Goal: Task Accomplishment & Management: Use online tool/utility

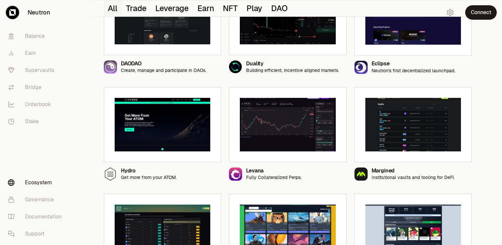
scroll to position [437, 0]
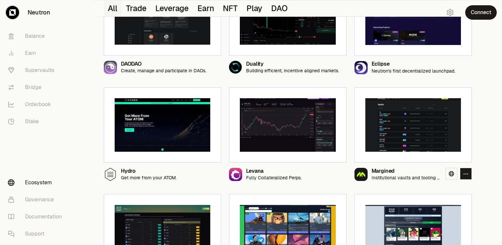
click at [423, 131] on img at bounding box center [413, 125] width 96 height 54
click at [358, 175] on rect at bounding box center [360, 174] width 13 height 13
drag, startPoint x: 398, startPoint y: 94, endPoint x: 397, endPoint y: 117, distance: 23.0
click at [397, 117] on div at bounding box center [412, 125] width 117 height 76
click at [397, 117] on img at bounding box center [413, 125] width 96 height 54
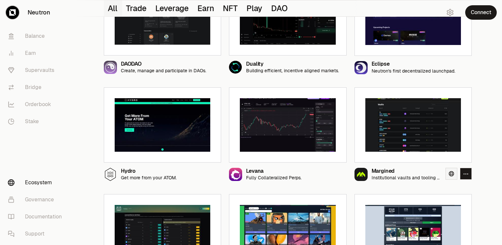
click at [451, 171] on icon at bounding box center [451, 173] width 5 height 5
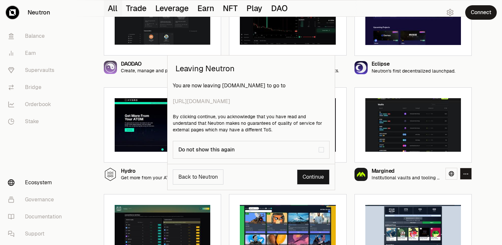
click at [308, 175] on link "Continue" at bounding box center [313, 176] width 33 height 15
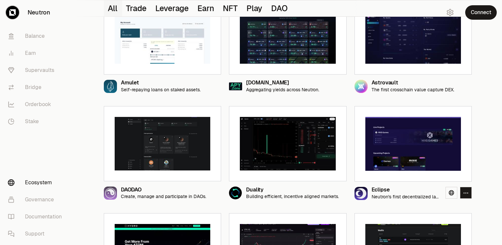
scroll to position [303, 0]
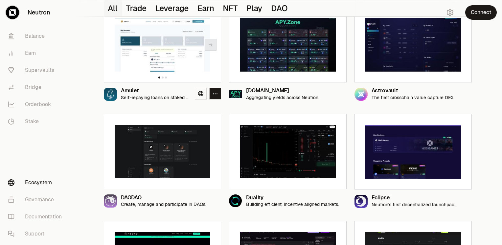
click at [113, 73] on div at bounding box center [162, 45] width 117 height 76
click at [199, 92] on icon at bounding box center [200, 93] width 5 height 5
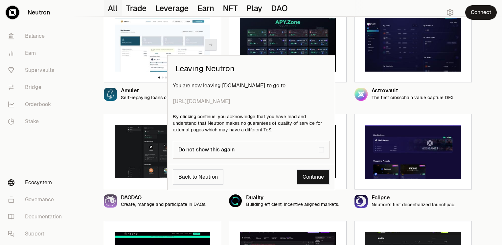
click at [315, 185] on div "Back to Neutron Continue" at bounding box center [251, 177] width 167 height 26
click at [321, 178] on link "Continue" at bounding box center [313, 176] width 33 height 15
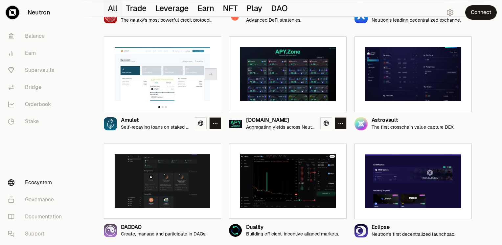
scroll to position [274, 0]
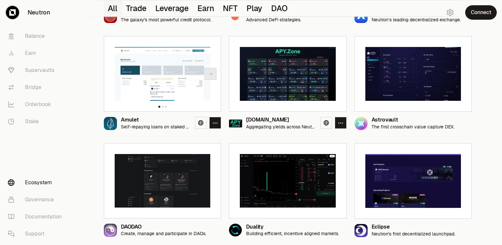
click at [260, 92] on img at bounding box center [288, 74] width 96 height 54
click at [322, 119] on link at bounding box center [326, 123] width 12 height 12
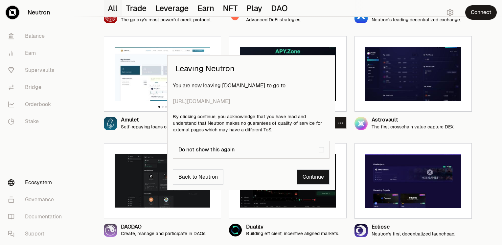
click at [305, 171] on link "Continue" at bounding box center [313, 176] width 33 height 15
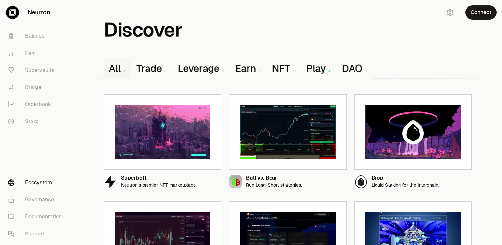
scroll to position [0, 0]
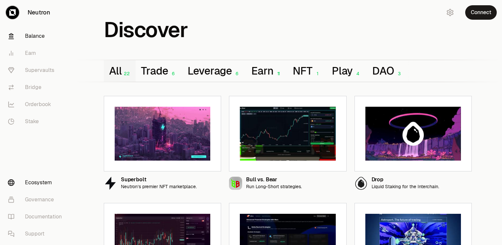
click at [31, 32] on link "Balance" at bounding box center [37, 36] width 68 height 17
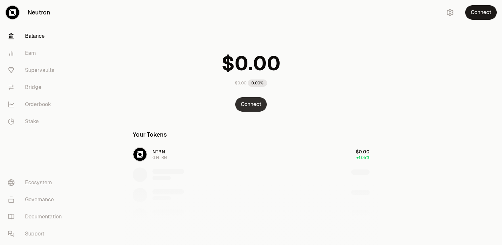
click at [260, 108] on button "Connect" at bounding box center [251, 104] width 32 height 14
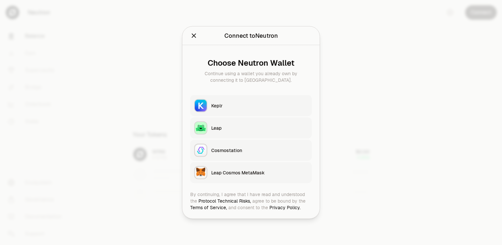
click at [234, 107] on div "Keplr" at bounding box center [259, 105] width 97 height 7
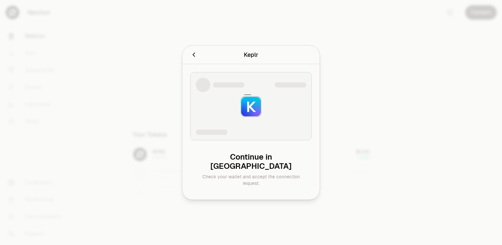
click at [189, 57] on div "Keplr Connecting to Keplr ." at bounding box center [250, 55] width 137 height 19
click at [193, 58] on icon "Cancel" at bounding box center [193, 54] width 7 height 7
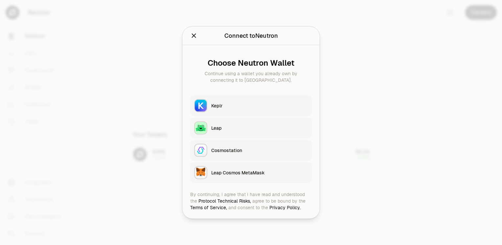
click at [225, 110] on button "Keplr" at bounding box center [251, 105] width 122 height 21
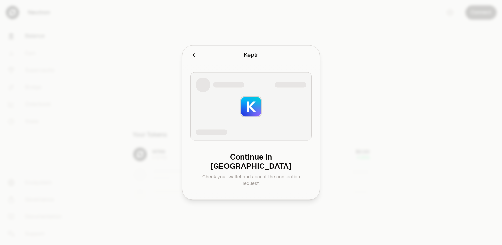
click at [189, 61] on div "Keplr Connecting to Keplr ." at bounding box center [250, 55] width 137 height 19
click at [193, 57] on icon "Cancel" at bounding box center [193, 55] width 2 height 4
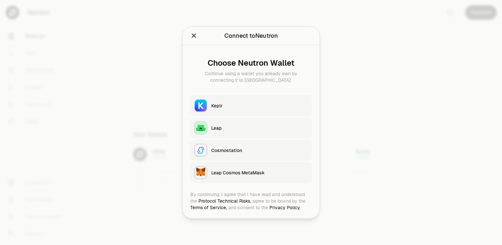
click at [191, 40] on button "Close" at bounding box center [193, 35] width 7 height 9
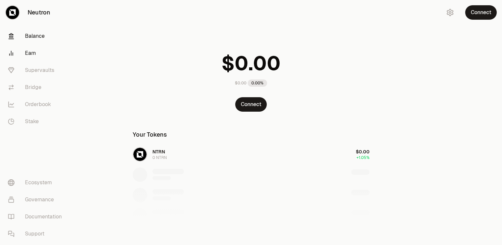
click at [31, 53] on link "Earn" at bounding box center [37, 53] width 68 height 17
click at [45, 73] on link "Supervaults" at bounding box center [37, 70] width 68 height 17
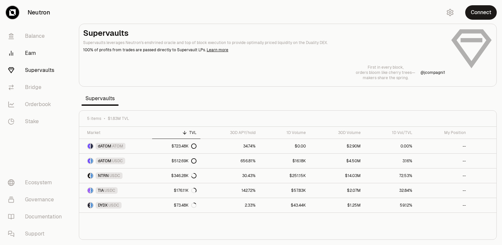
click at [29, 53] on link "Earn" at bounding box center [37, 53] width 68 height 17
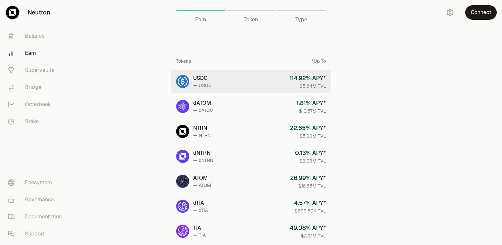
click at [305, 81] on div "114.92 % APY*" at bounding box center [307, 78] width 36 height 9
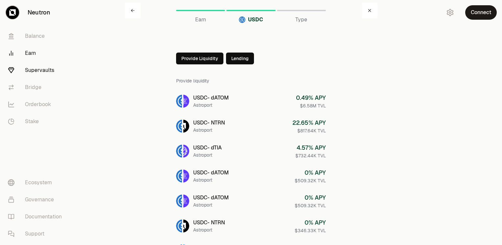
click at [36, 68] on link "Supervaults" at bounding box center [37, 70] width 68 height 17
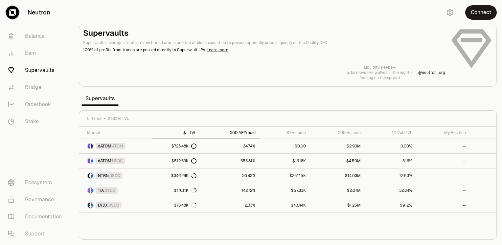
click at [238, 133] on div "30D APY/hold" at bounding box center [229, 132] width 51 height 5
click at [52, 93] on link "Bridge" at bounding box center [37, 87] width 68 height 17
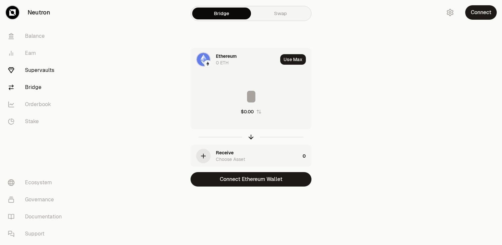
click at [43, 65] on link "Supervaults" at bounding box center [37, 70] width 68 height 17
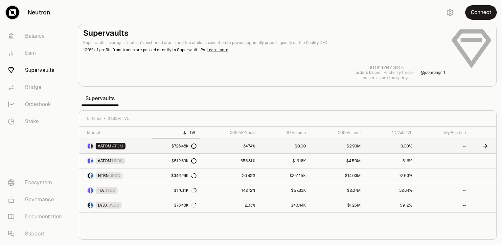
click at [146, 149] on link "dATOM ATOM" at bounding box center [115, 146] width 73 height 14
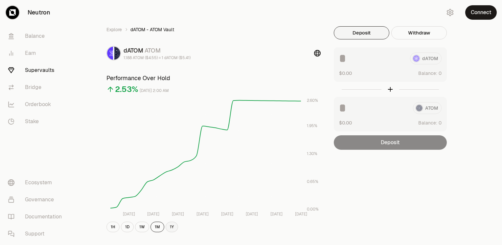
click at [175, 225] on button "1Y" at bounding box center [172, 227] width 12 height 11
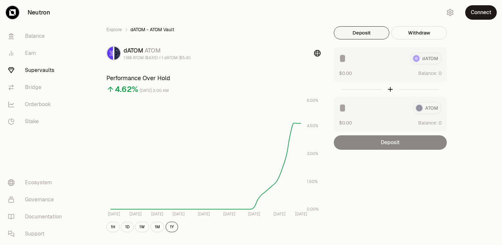
click at [30, 70] on link "Supervaults" at bounding box center [37, 70] width 68 height 17
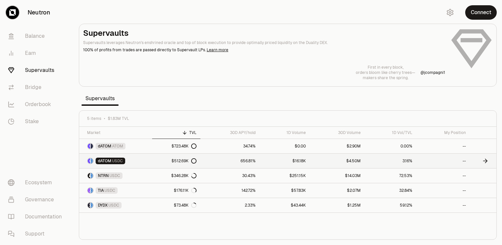
click at [140, 160] on link "dATOM USDC" at bounding box center [115, 161] width 73 height 14
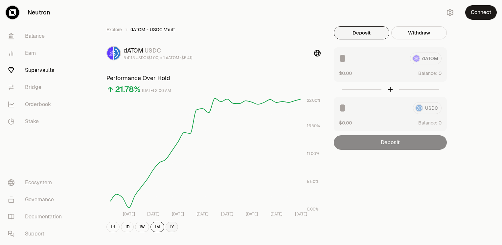
click at [170, 230] on button "1Y" at bounding box center [172, 227] width 12 height 11
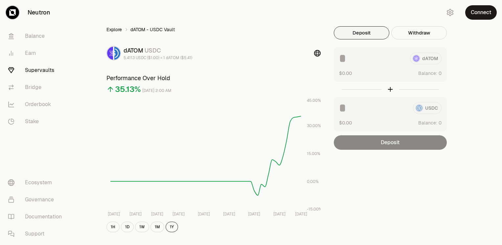
click at [110, 27] on link "Explore" at bounding box center [113, 29] width 15 height 7
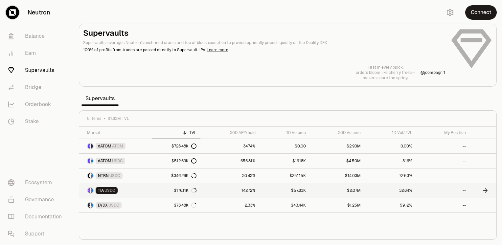
click at [143, 189] on link "TIA USDC" at bounding box center [115, 190] width 73 height 14
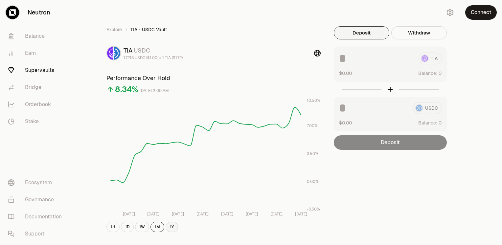
click at [168, 231] on button "1Y" at bounding box center [172, 227] width 12 height 11
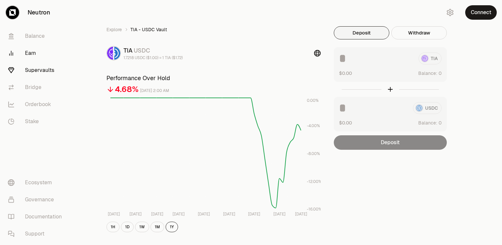
click at [31, 57] on link "Earn" at bounding box center [37, 53] width 68 height 17
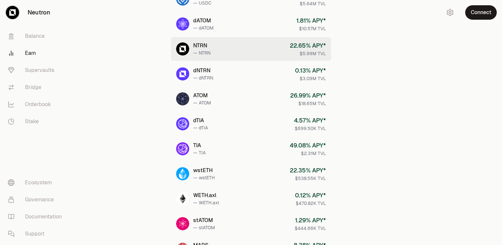
scroll to position [82, 0]
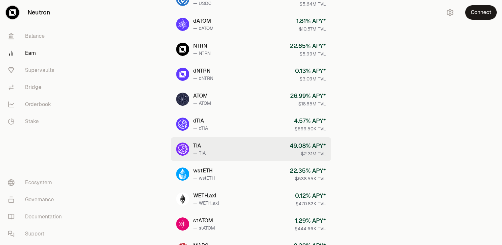
click at [187, 148] on img at bounding box center [182, 149] width 13 height 13
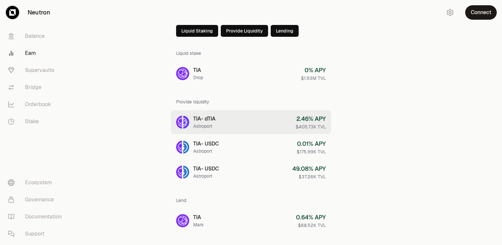
scroll to position [41, 0]
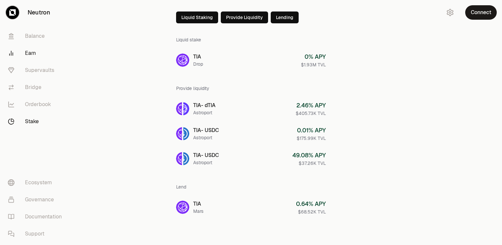
click at [34, 123] on link "Stake" at bounding box center [37, 121] width 68 height 17
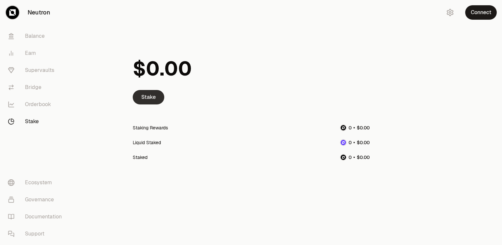
click at [141, 96] on link "Stake" at bounding box center [149, 97] width 32 height 14
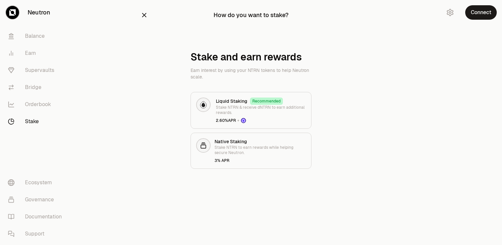
click at [161, 170] on div "How do you want to stake? Stake and earn rewards Earn interest by using your NT…" at bounding box center [251, 97] width 237 height 195
click at [156, 134] on div "Stake and earn rewards Earn interest by using your NTRN tokens to help Neutron …" at bounding box center [251, 110] width 221 height 118
click at [229, 158] on div "3% APR" at bounding box center [259, 160] width 91 height 5
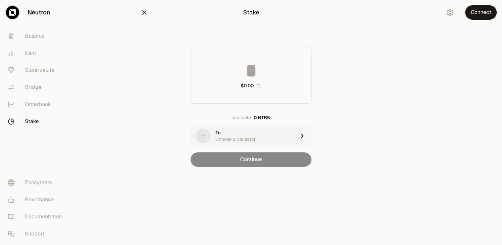
click at [232, 139] on div "Choose a Validator" at bounding box center [235, 139] width 40 height 7
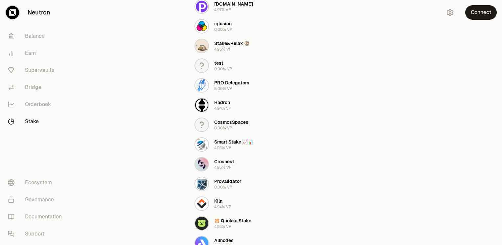
scroll to position [181, 0]
click at [249, 87] on button "PRO Delegators 5.00% VP" at bounding box center [251, 86] width 121 height 20
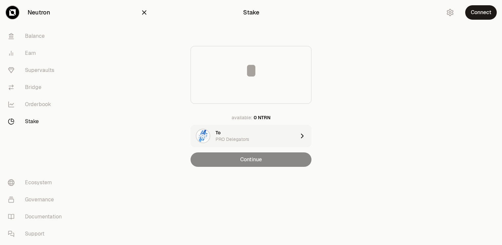
scroll to position [0, 0]
click at [255, 77] on input at bounding box center [251, 71] width 120 height 20
click at [487, 7] on button "Connect" at bounding box center [481, 12] width 32 height 14
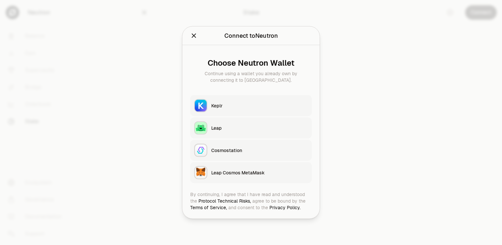
click at [256, 114] on button "Keplr" at bounding box center [251, 105] width 122 height 21
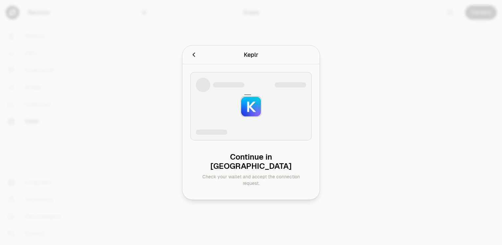
click at [210, 106] on div at bounding box center [251, 106] width 122 height 68
click at [191, 58] on icon "Cancel" at bounding box center [193, 54] width 7 height 7
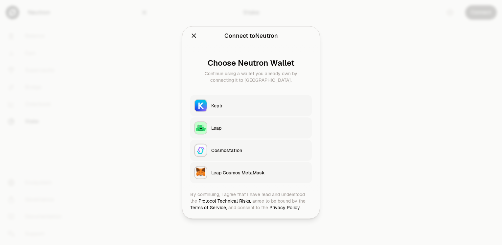
click at [194, 34] on icon "Close" at bounding box center [193, 35] width 7 height 7
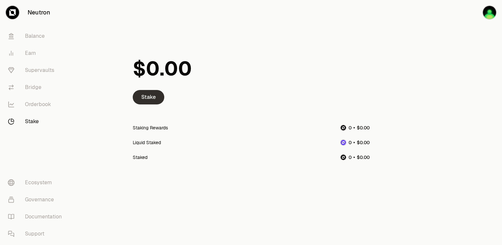
click at [156, 101] on link "Stake" at bounding box center [149, 97] width 32 height 14
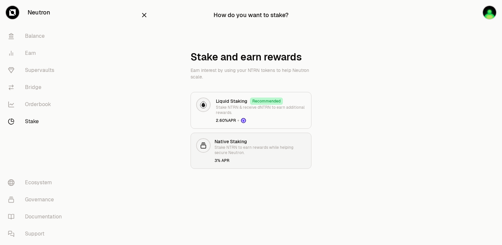
click at [237, 151] on p "Stake NTRN to earn rewards while helping secure Neutron." at bounding box center [259, 150] width 91 height 11
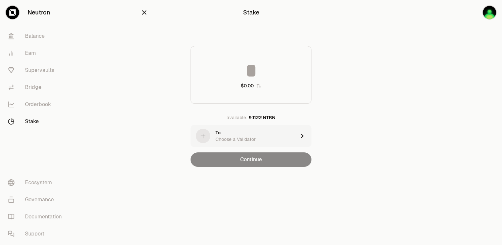
click at [266, 138] on div "To Choose a Validator" at bounding box center [255, 135] width 80 height 13
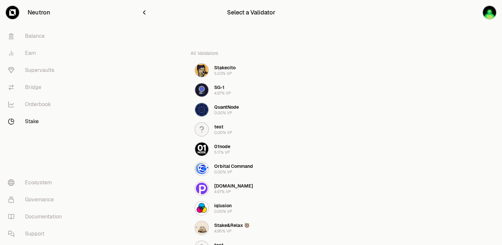
click at [142, 10] on icon "button" at bounding box center [144, 12] width 7 height 7
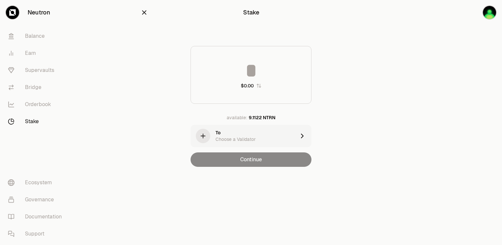
click at [145, 12] on icon "button" at bounding box center [144, 13] width 4 height 4
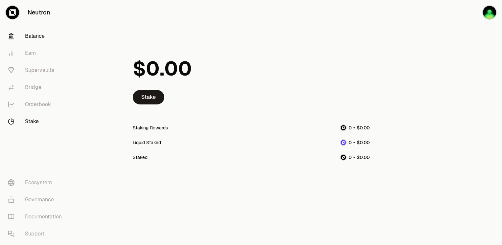
click at [35, 39] on link "Balance" at bounding box center [37, 36] width 68 height 17
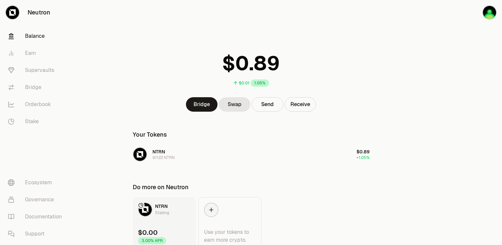
scroll to position [31, 0]
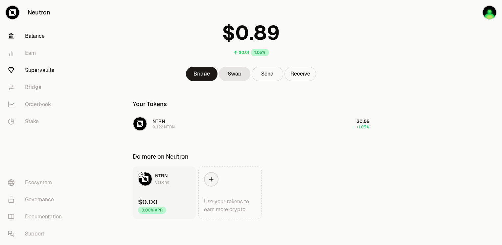
click at [46, 70] on link "Supervaults" at bounding box center [37, 70] width 68 height 17
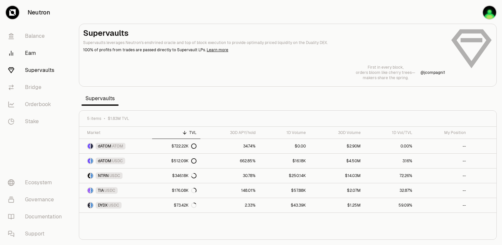
click at [40, 58] on link "Earn" at bounding box center [37, 53] width 68 height 17
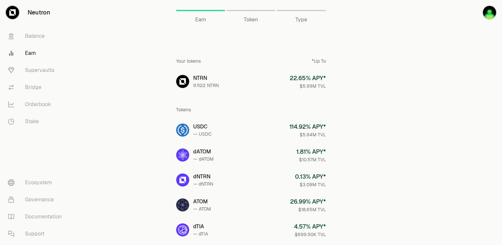
click at [250, 19] on span "Token" at bounding box center [251, 20] width 14 height 8
click at [308, 23] on div "Type" at bounding box center [301, 20] width 49 height 8
click at [18, 108] on link "Orderbook" at bounding box center [37, 104] width 68 height 17
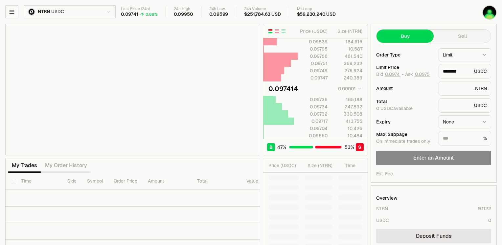
type input "********"
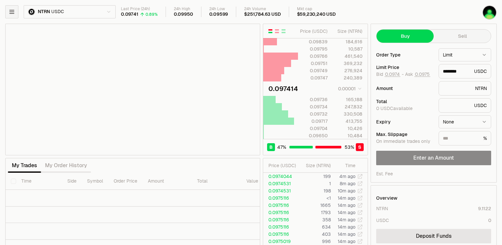
click at [10, 10] on icon "button" at bounding box center [12, 12] width 7 height 7
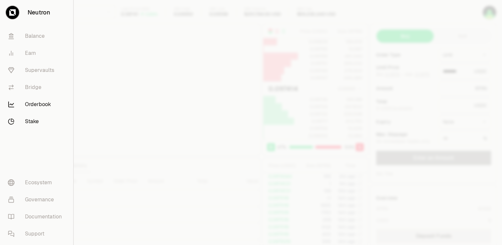
click at [28, 124] on link "Stake" at bounding box center [37, 121] width 68 height 17
